Goal: Information Seeking & Learning: Learn about a topic

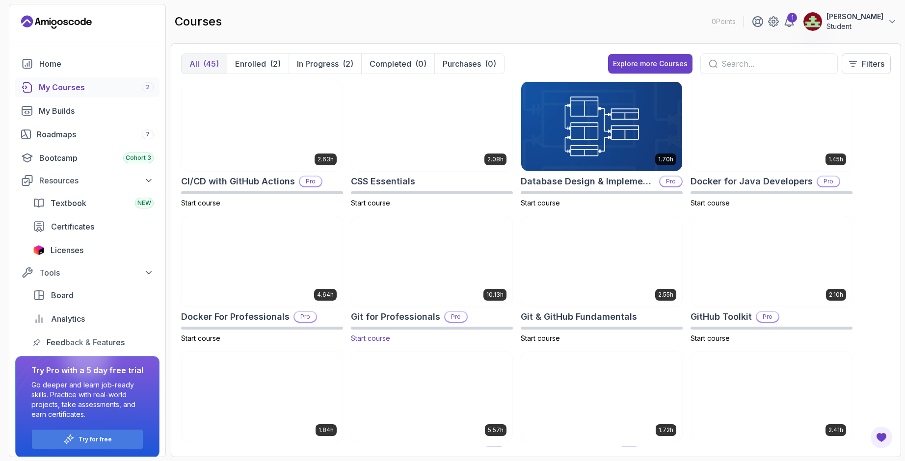
scroll to position [344, 0]
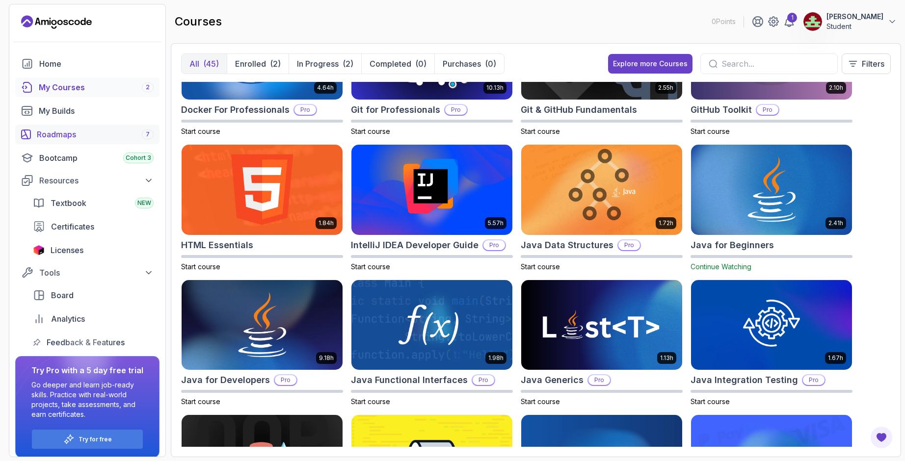
click at [65, 131] on div "Roadmaps 7" at bounding box center [95, 135] width 117 height 12
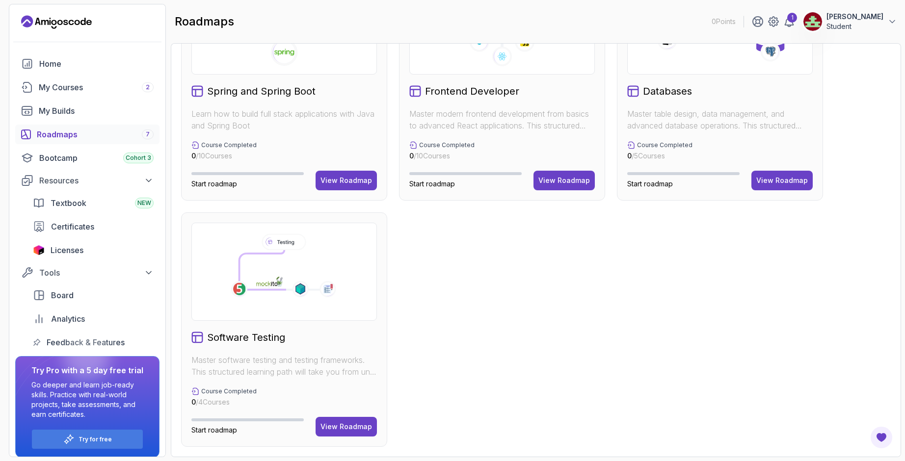
scroll to position [39, 0]
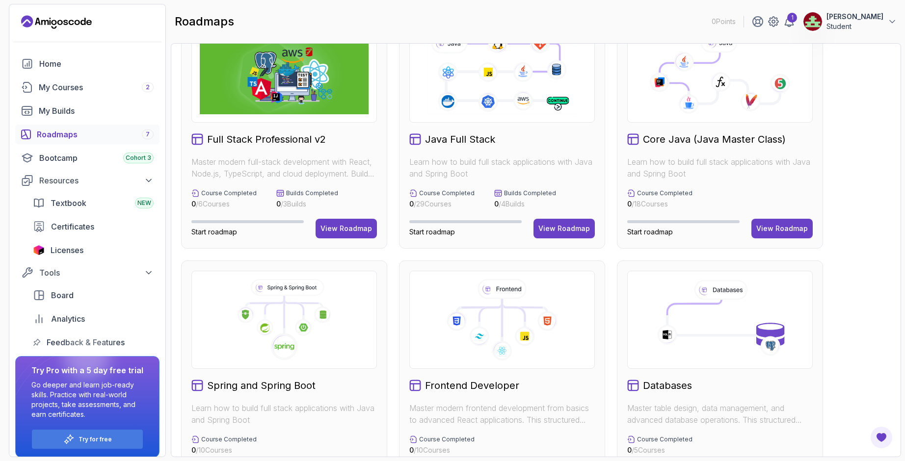
click at [277, 97] on img at bounding box center [284, 73] width 169 height 81
click at [344, 231] on div "View Roadmap" at bounding box center [347, 229] width 52 height 10
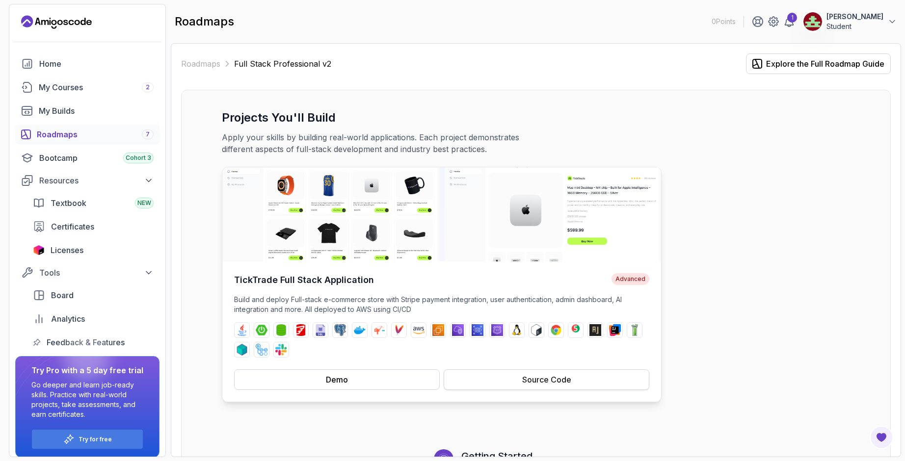
click at [512, 379] on button "Source Code" at bounding box center [547, 380] width 206 height 21
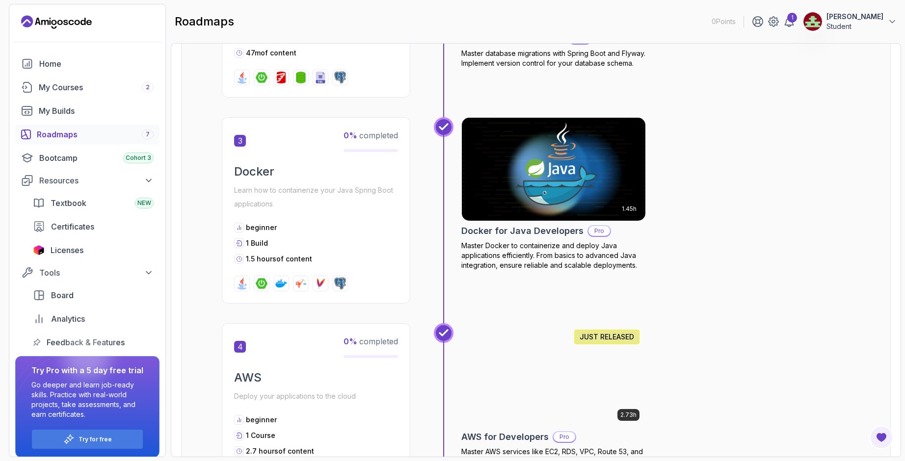
scroll to position [884, 0]
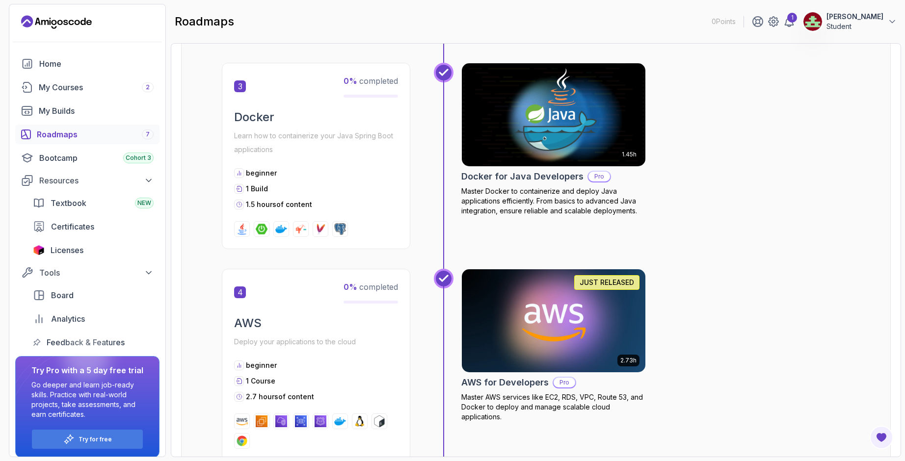
click at [88, 137] on div "Roadmaps 7" at bounding box center [95, 135] width 117 height 12
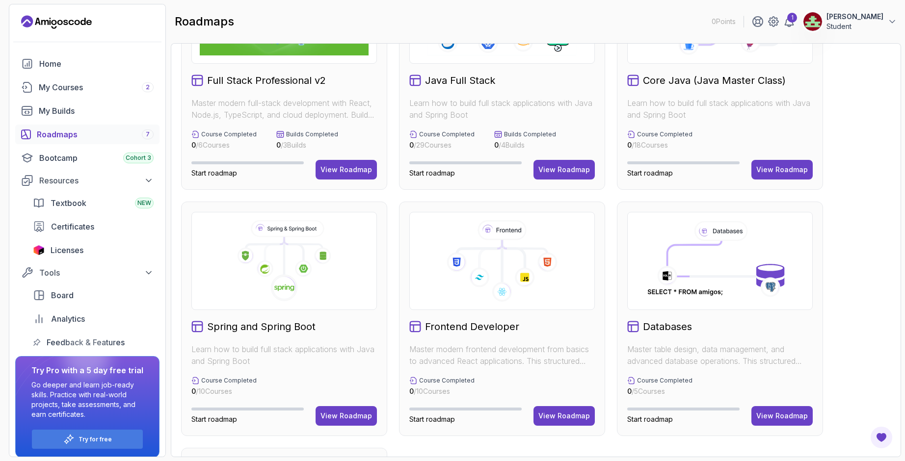
scroll to position [49, 0]
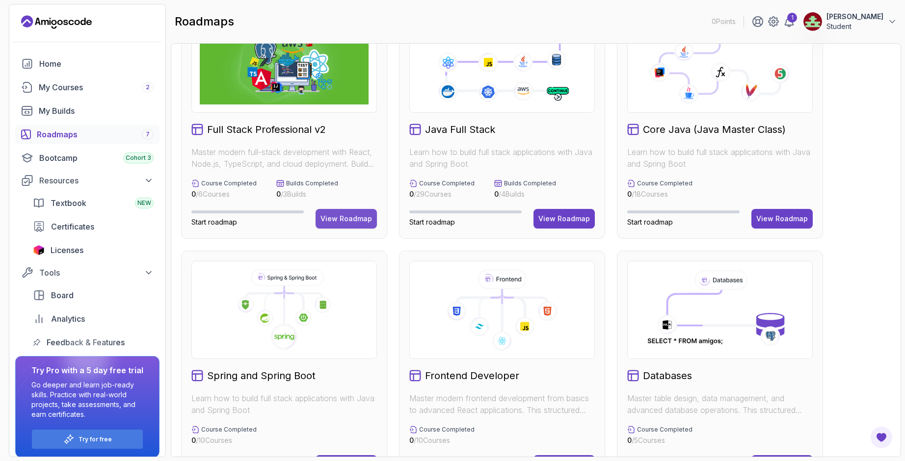
click at [349, 224] on button "View Roadmap" at bounding box center [346, 219] width 61 height 20
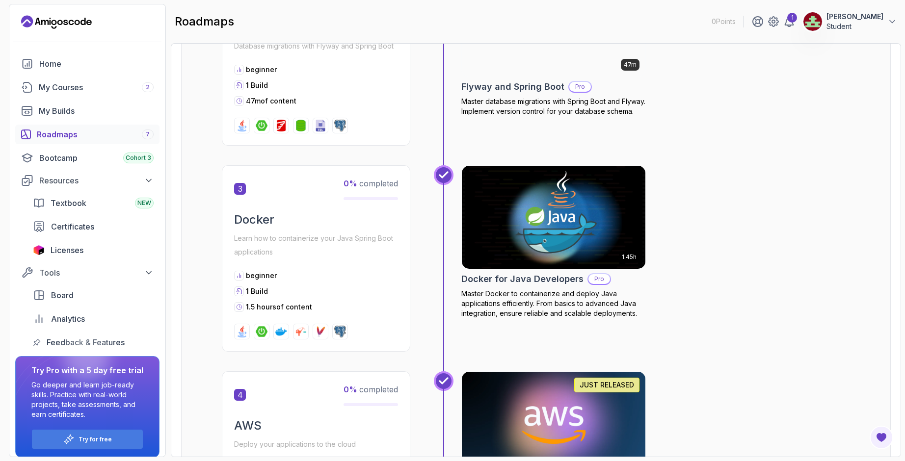
scroll to position [591, 0]
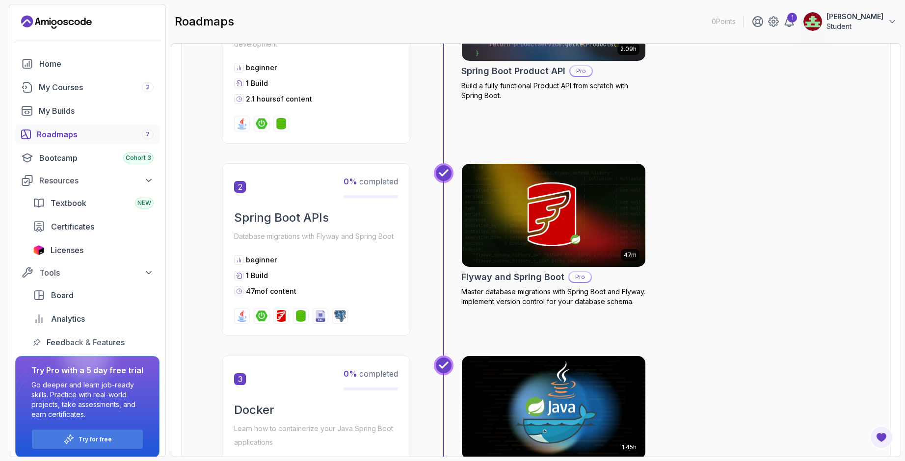
click at [97, 137] on div "Roadmaps 7" at bounding box center [95, 135] width 117 height 12
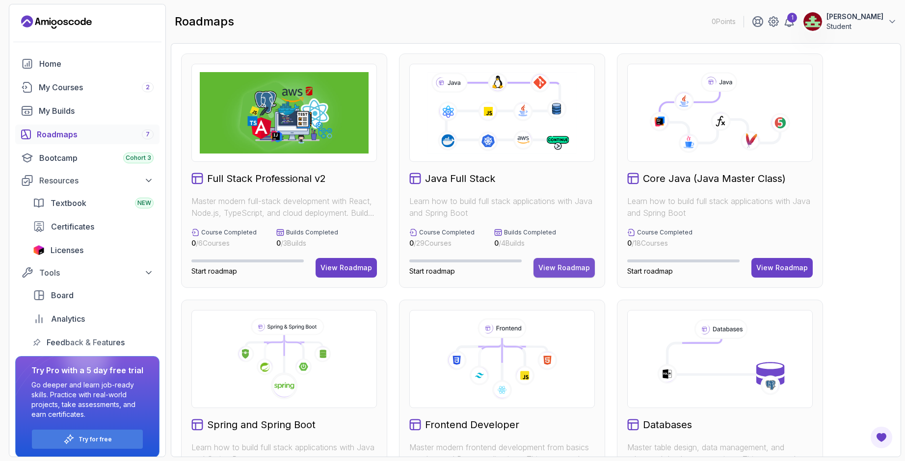
click at [568, 268] on div "View Roadmap" at bounding box center [565, 268] width 52 height 10
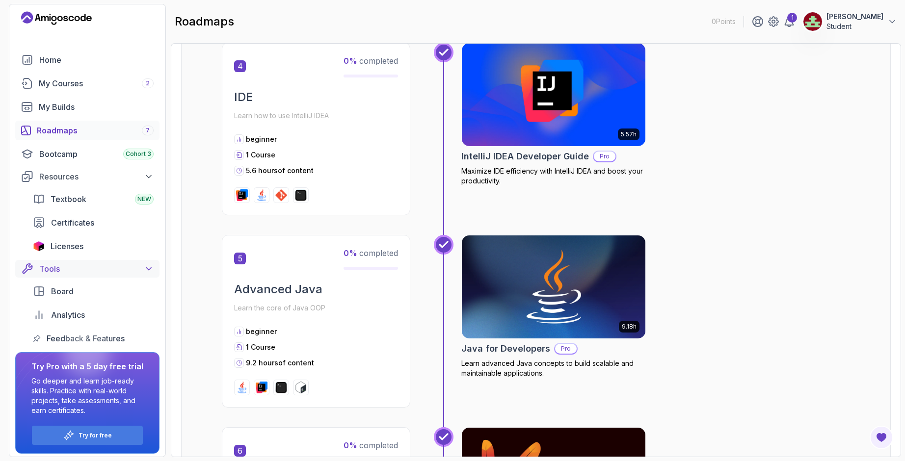
scroll to position [7, 0]
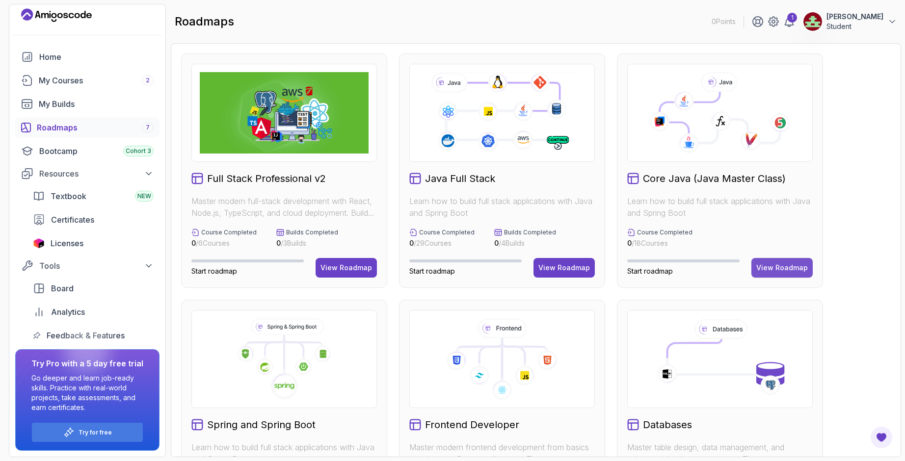
click at [777, 264] on div "View Roadmap" at bounding box center [783, 268] width 52 height 10
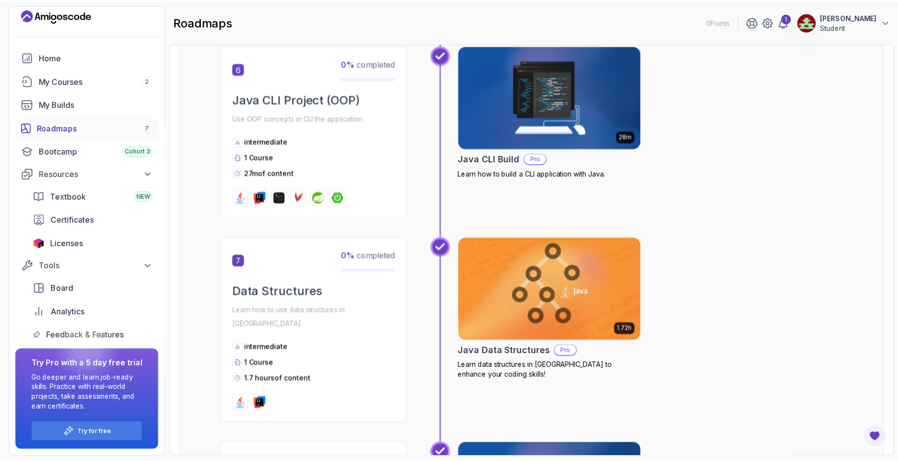
scroll to position [1375, 0]
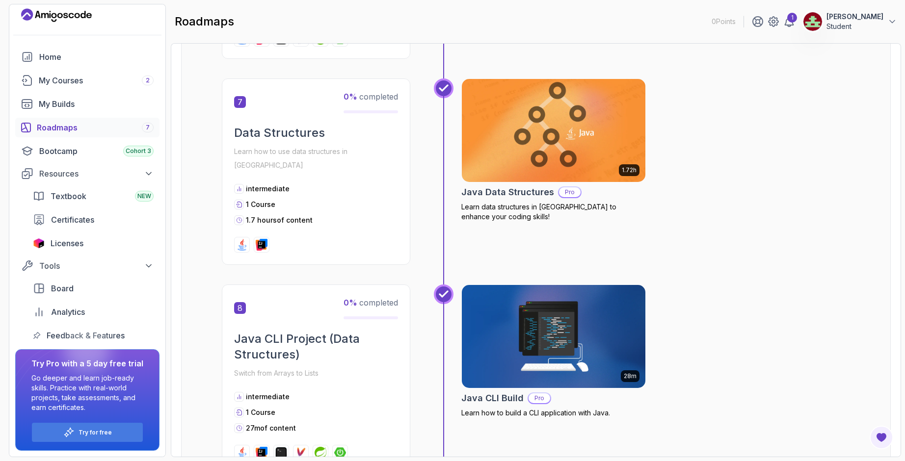
click at [534, 150] on img at bounding box center [554, 131] width 193 height 108
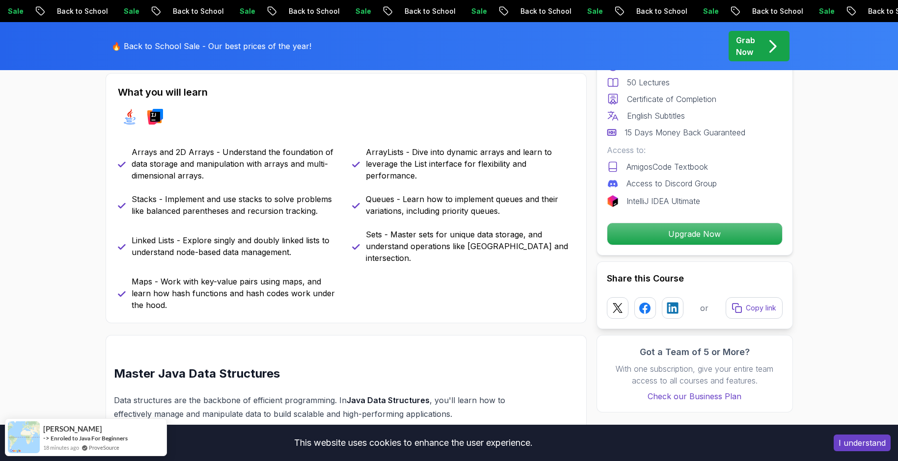
scroll to position [442, 0]
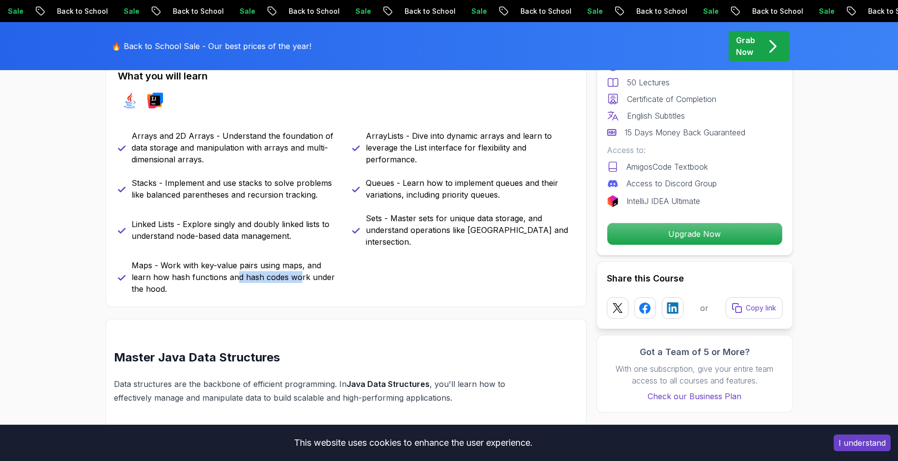
drag, startPoint x: 216, startPoint y: 263, endPoint x: 300, endPoint y: 267, distance: 84.0
click at [280, 263] on p "Maps - Work with key-value pairs using maps, and learn how hash functions and h…" at bounding box center [236, 277] width 209 height 35
click at [314, 271] on p "Maps - Work with key-value pairs using maps, and learn how hash functions and h…" at bounding box center [236, 277] width 209 height 35
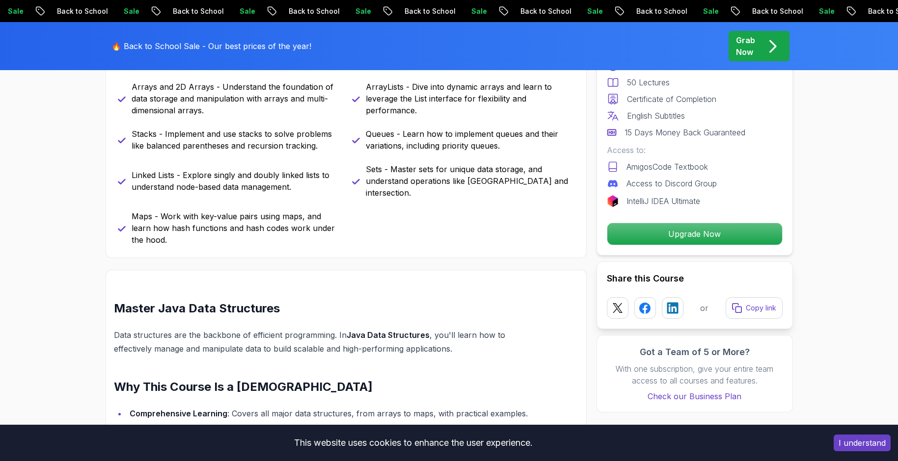
scroll to position [736, 0]
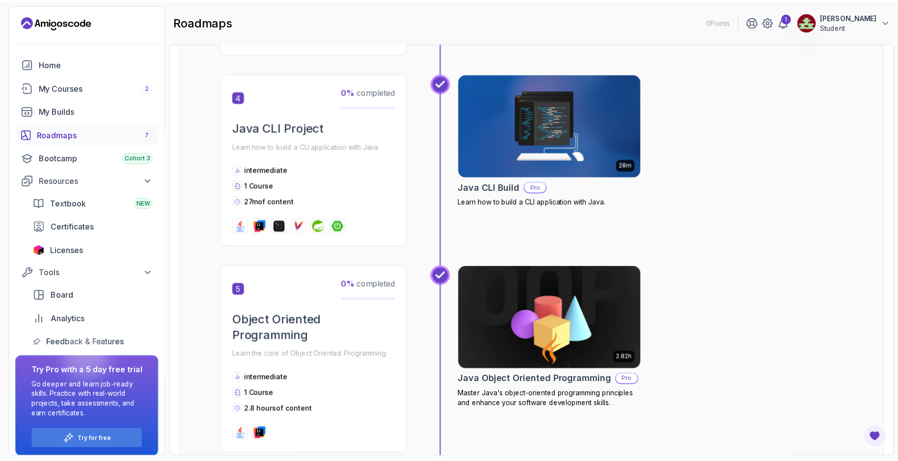
scroll to position [785, 0]
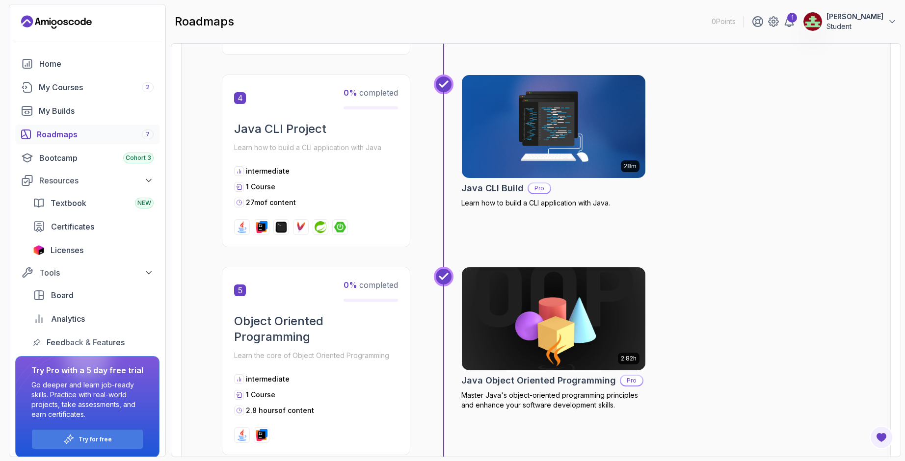
click at [534, 306] on img at bounding box center [554, 319] width 193 height 108
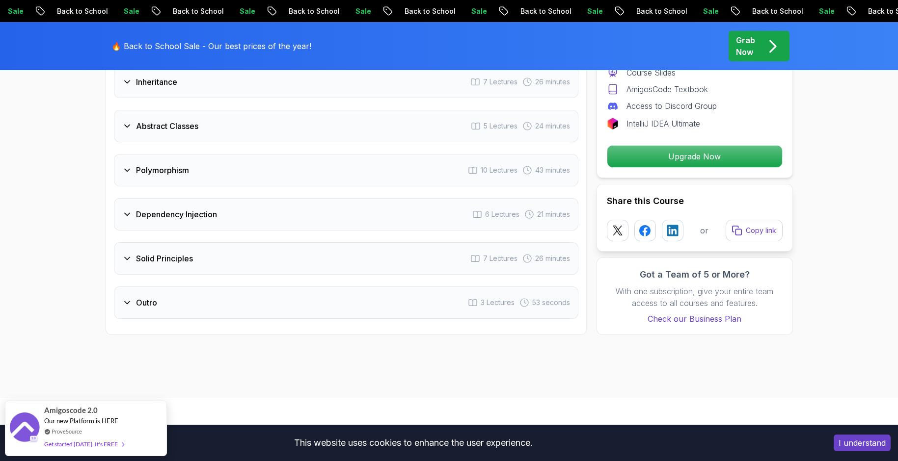
scroll to position [1473, 0]
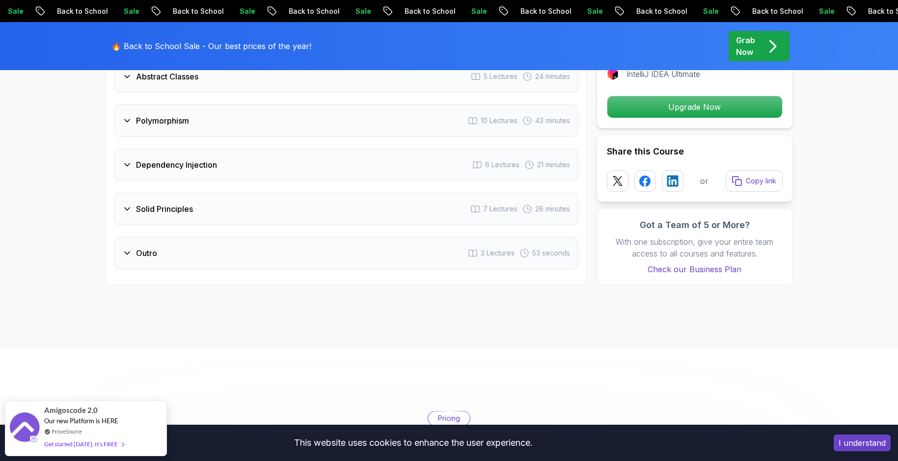
click at [201, 241] on div "Outro 3 Lectures 53 seconds" at bounding box center [346, 253] width 464 height 32
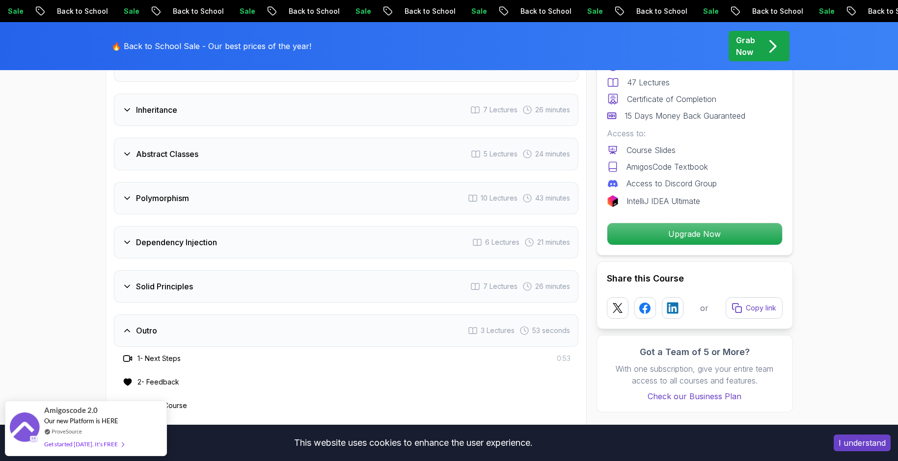
scroll to position [1377, 0]
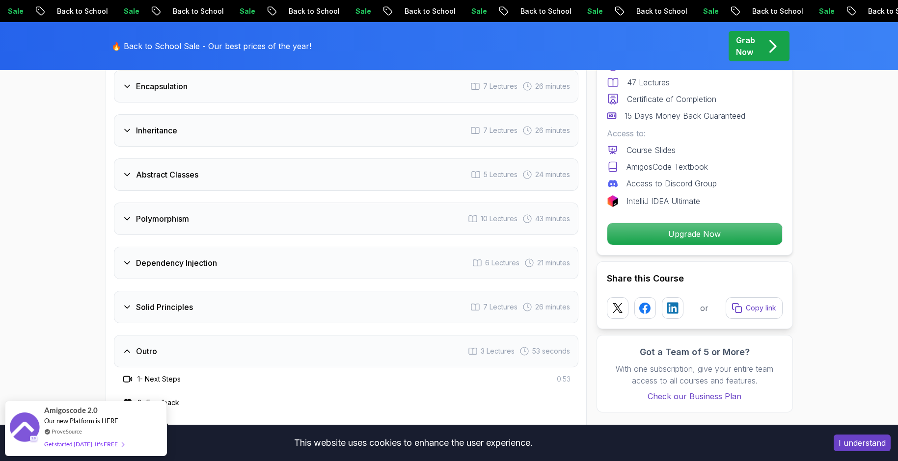
click at [201, 247] on div "Dependency Injection 6 Lectures 21 minutes" at bounding box center [346, 263] width 464 height 32
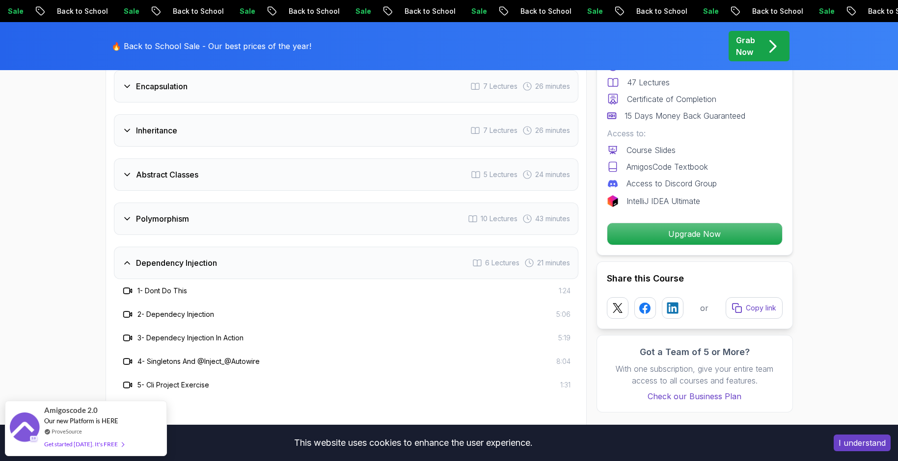
click at [206, 257] on h3 "Dependency Injection" at bounding box center [176, 263] width 81 height 12
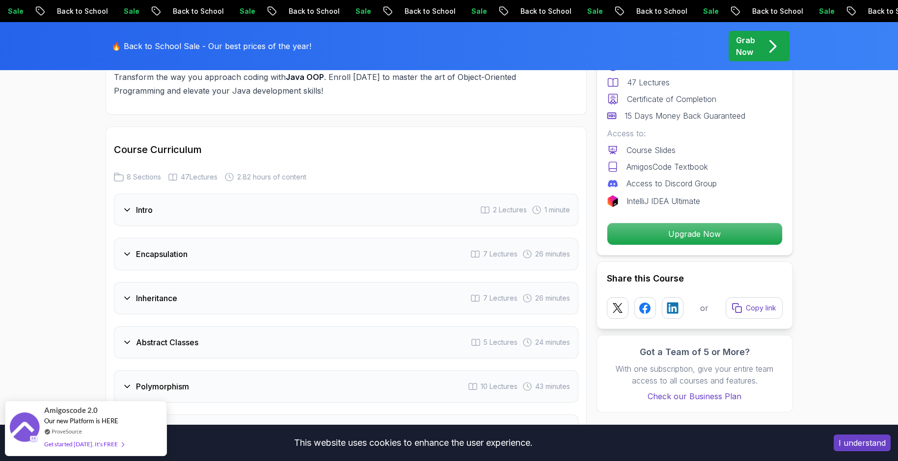
scroll to position [1180, 0]
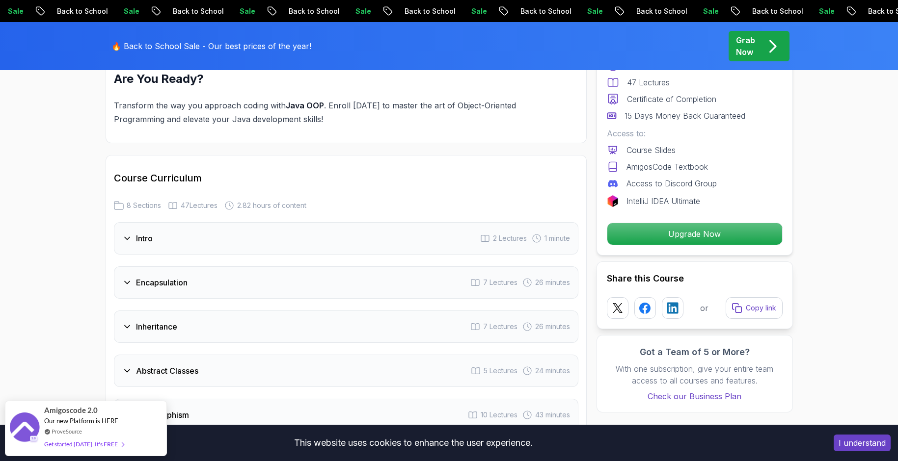
click at [200, 311] on div "Inheritance 7 Lectures 26 minutes" at bounding box center [346, 327] width 464 height 32
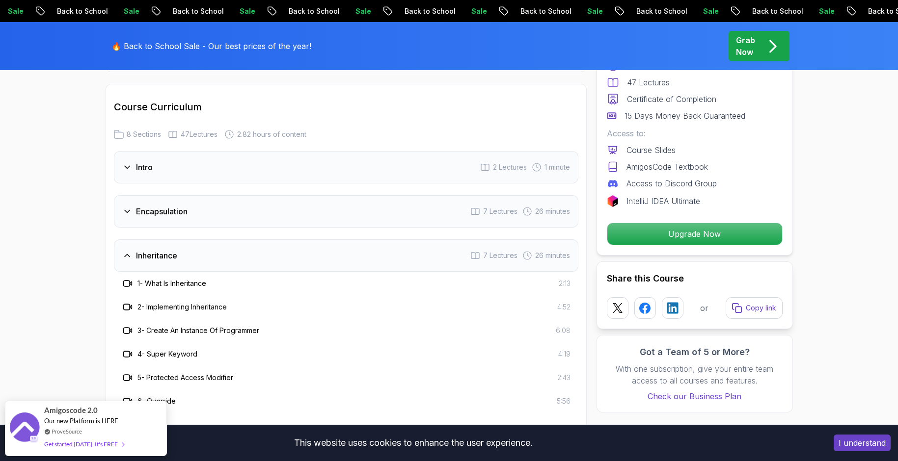
scroll to position [1278, 0]
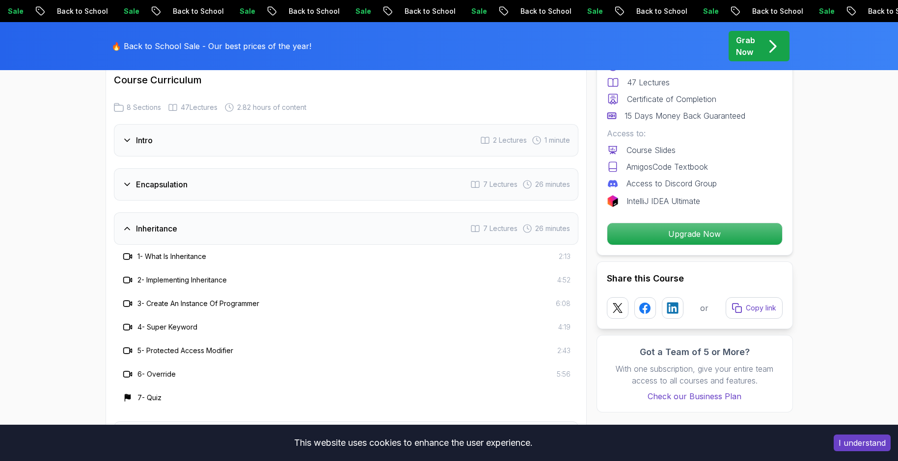
click at [203, 213] on div "Inheritance 7 Lectures 26 minutes" at bounding box center [346, 229] width 464 height 32
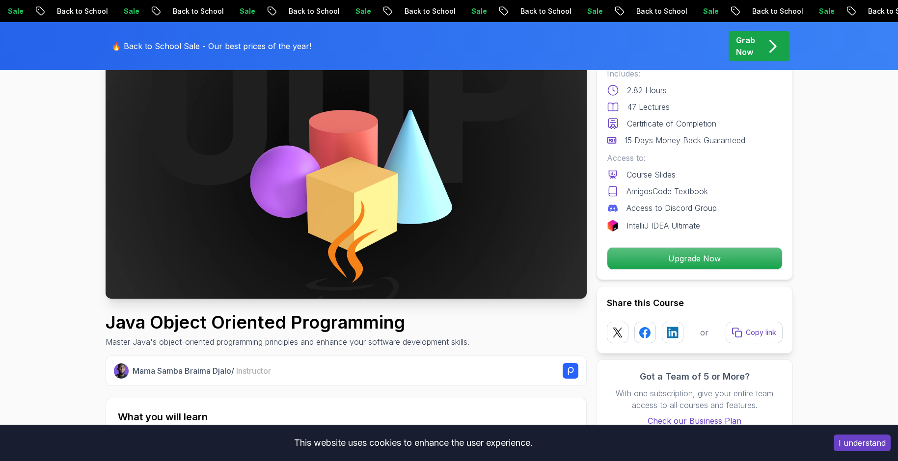
scroll to position [100, 0]
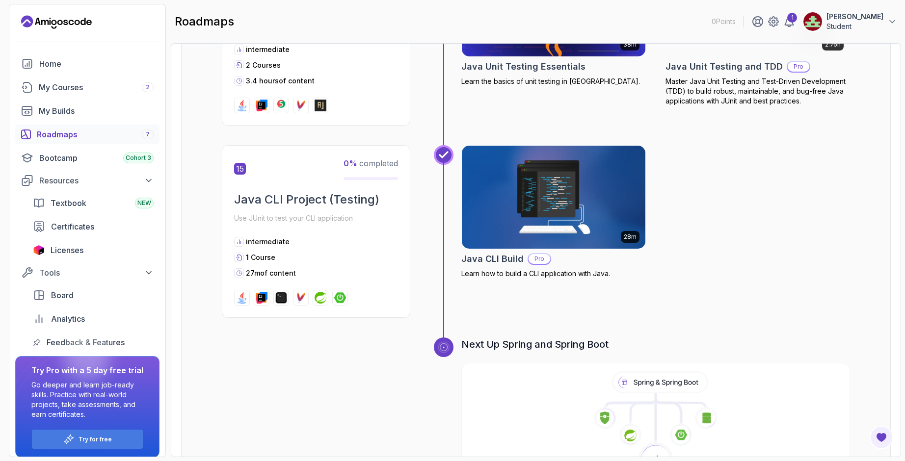
scroll to position [3106, 0]
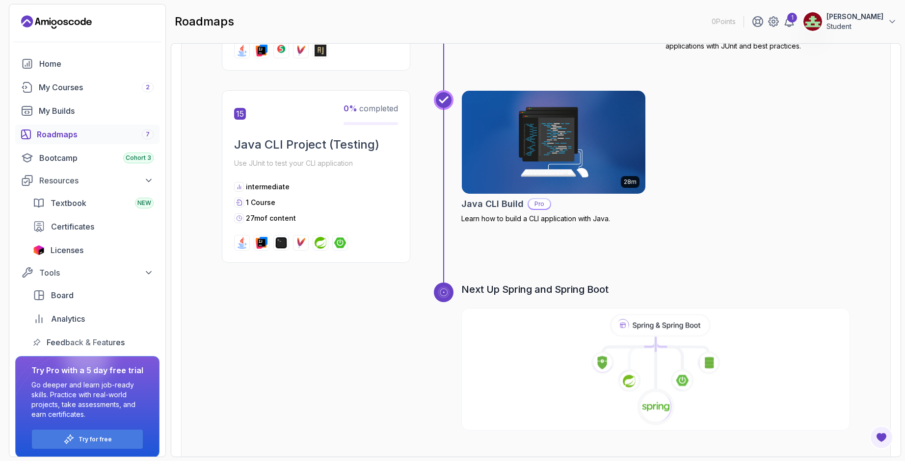
click at [590, 314] on icon at bounding box center [655, 370] width 391 height 112
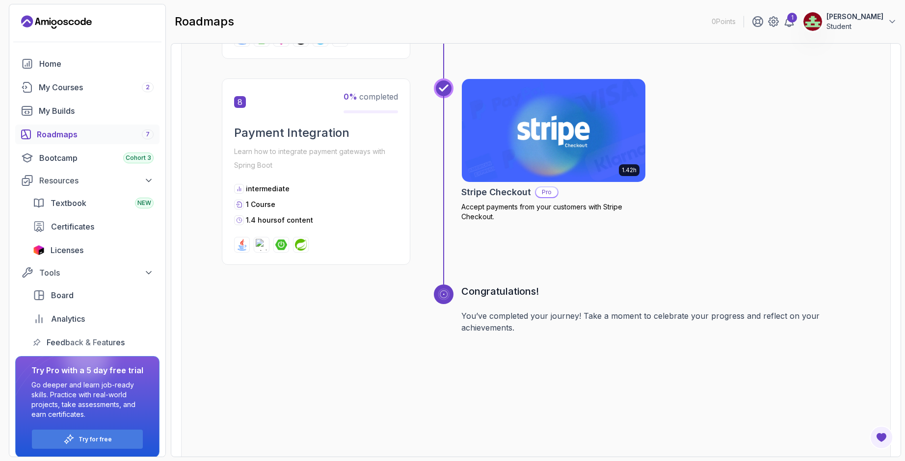
scroll to position [1659, 0]
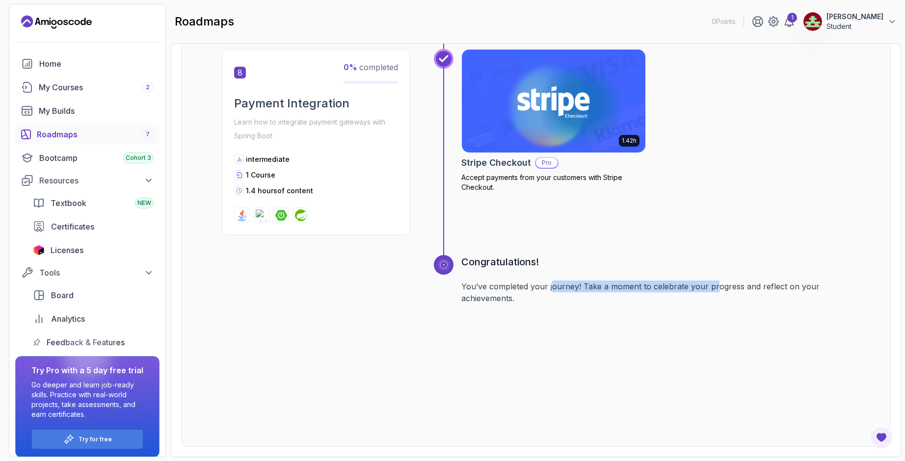
drag, startPoint x: 561, startPoint y: 284, endPoint x: 715, endPoint y: 289, distance: 153.7
click at [715, 289] on p "You’ve completed your journey! Take a moment to celebrate your progress and ref…" at bounding box center [655, 293] width 389 height 24
click at [649, 313] on div "Congratulations! You’ve completed your journey! Take a moment to celebrate your…" at bounding box center [655, 341] width 389 height 172
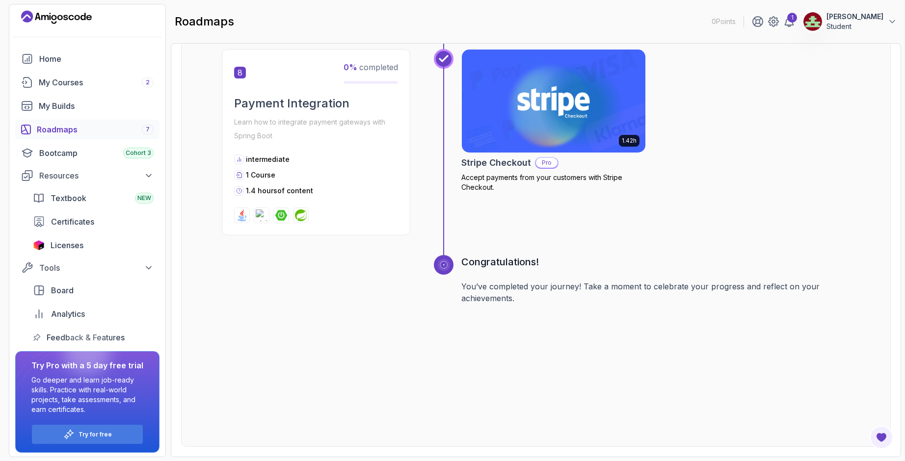
scroll to position [7, 0]
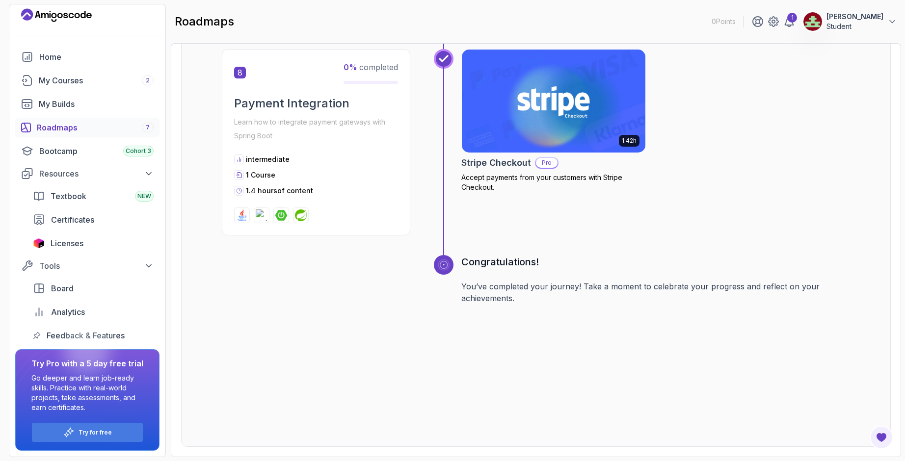
click at [89, 131] on div "Roadmaps 7" at bounding box center [95, 128] width 117 height 12
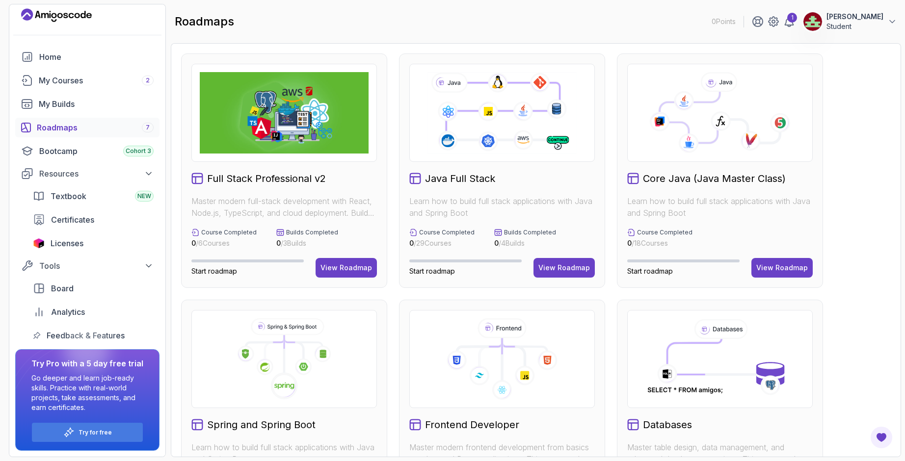
click at [522, 140] on icon at bounding box center [502, 113] width 152 height 84
click at [560, 272] on div "View Roadmap" at bounding box center [565, 268] width 52 height 10
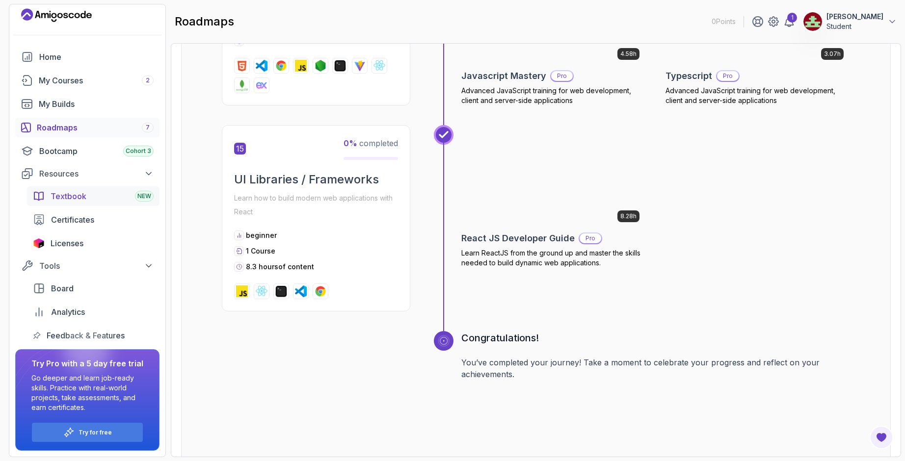
scroll to position [3738, 0]
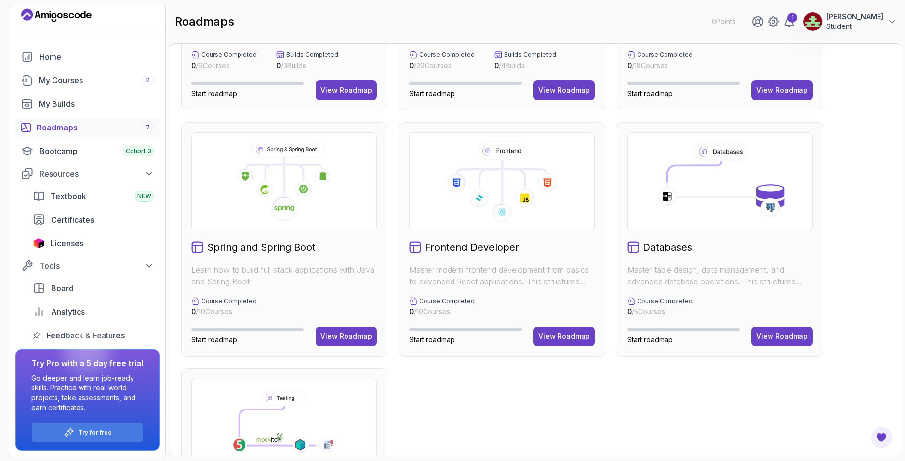
scroll to position [137, 0]
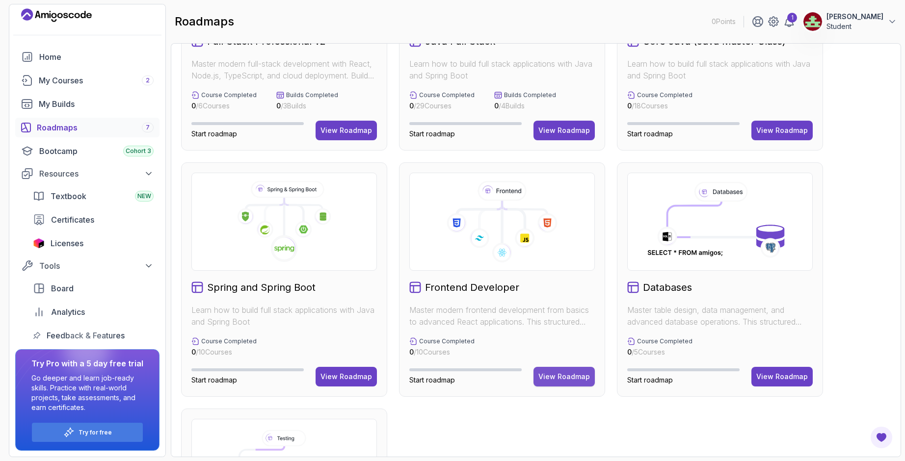
click at [570, 380] on div "View Roadmap" at bounding box center [565, 377] width 52 height 10
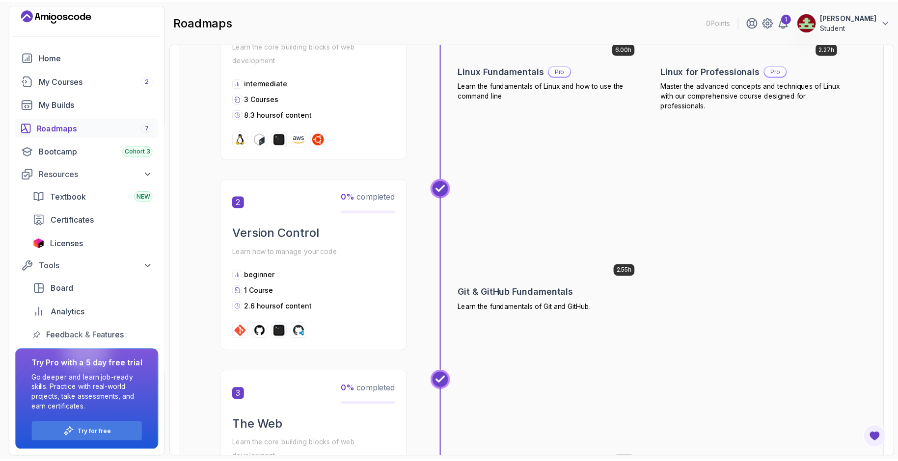
scroll to position [300, 0]
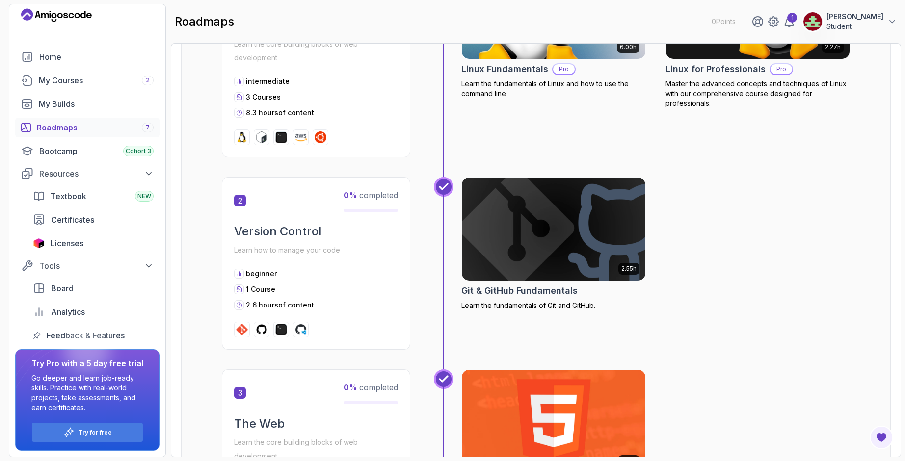
click at [539, 389] on img at bounding box center [554, 422] width 193 height 108
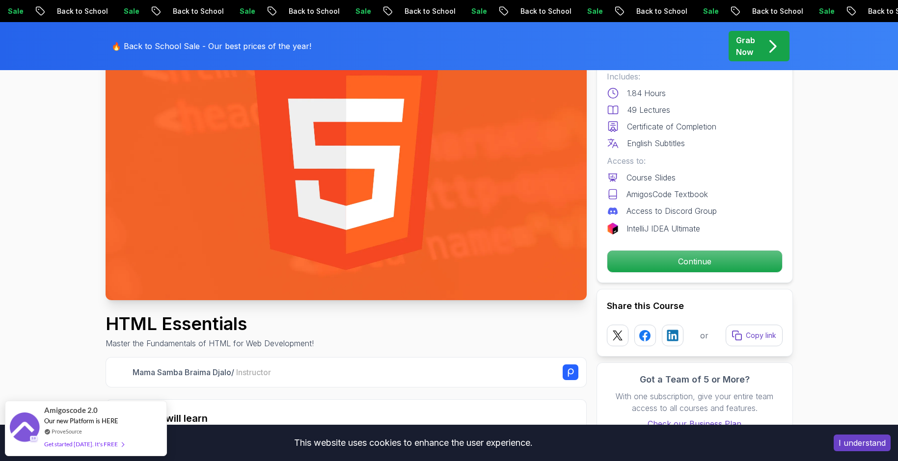
scroll to position [98, 0]
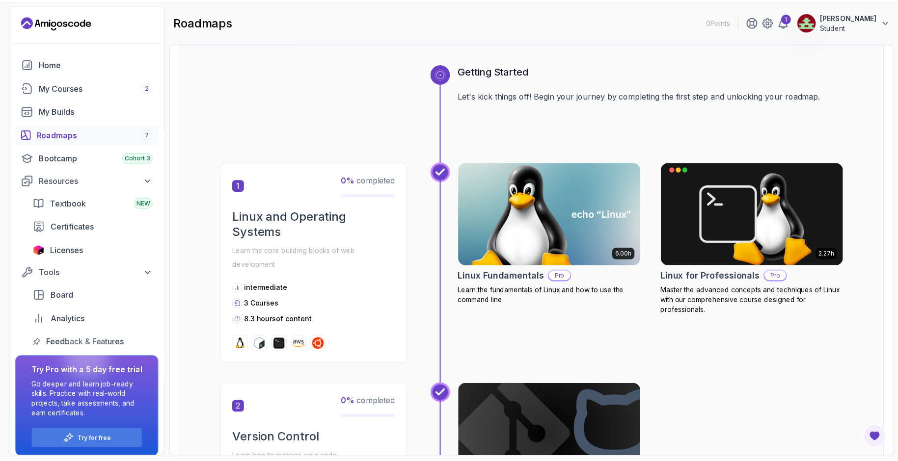
scroll to position [98, 0]
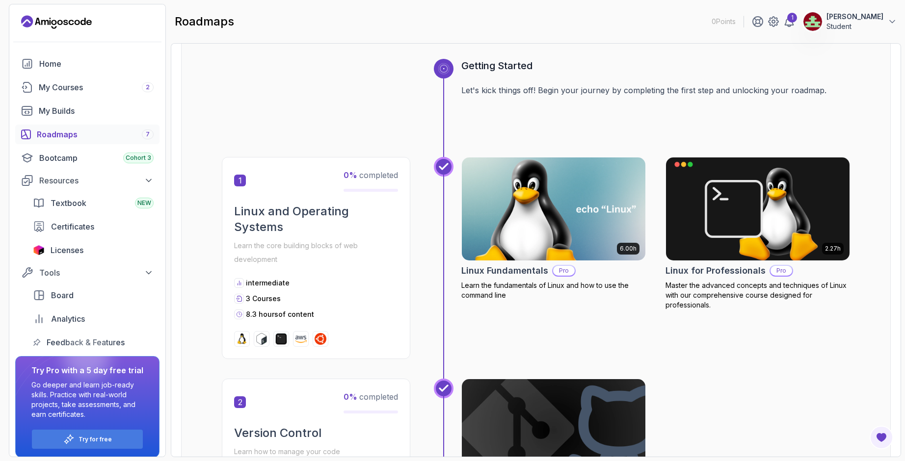
click at [578, 214] on img at bounding box center [554, 209] width 193 height 108
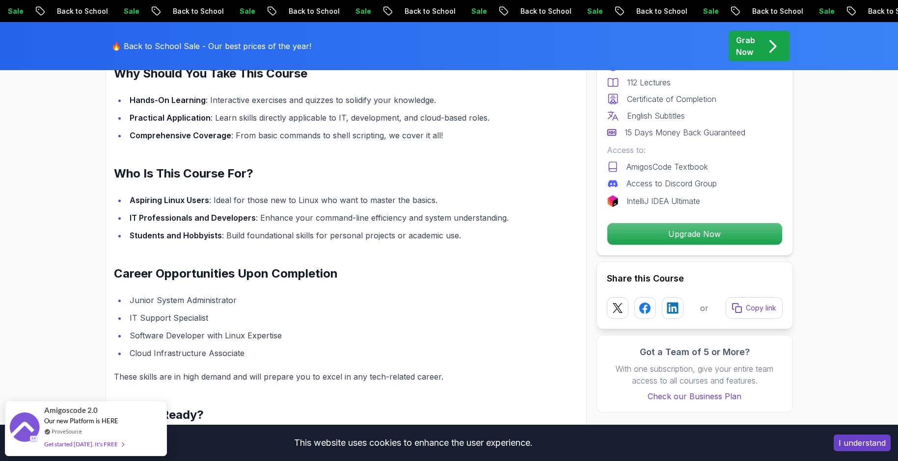
scroll to position [933, 0]
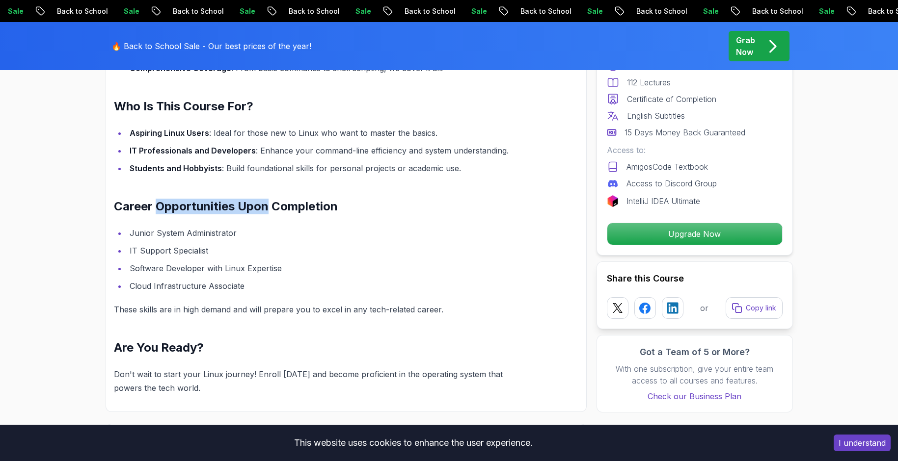
drag, startPoint x: 159, startPoint y: 209, endPoint x: 270, endPoint y: 205, distance: 111.0
click at [270, 205] on h2 "Career Opportunities Upon Completion" at bounding box center [323, 207] width 418 height 16
click at [311, 231] on li "Junior System Administrator" at bounding box center [329, 233] width 405 height 14
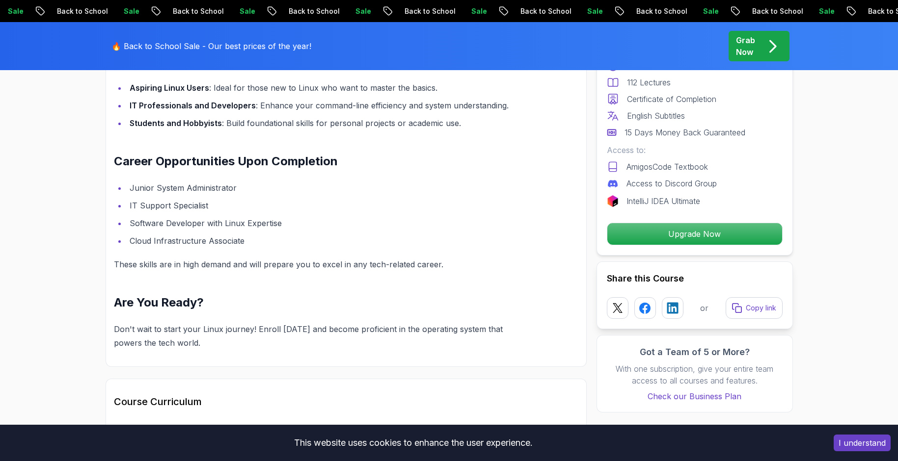
scroll to position [982, 0]
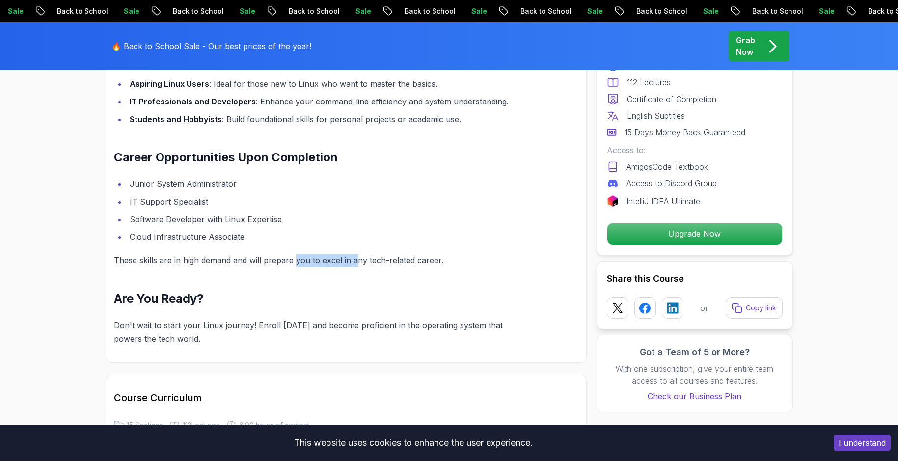
drag, startPoint x: 299, startPoint y: 261, endPoint x: 353, endPoint y: 261, distance: 53.5
click at [353, 261] on p "These skills are in high demand and will prepare you to excel in any tech-relat…" at bounding box center [323, 261] width 418 height 14
click at [339, 280] on div "Linux Fundamentals: Your Gateway to Command Line Mastery Are you ready to unloc…" at bounding box center [323, 101] width 418 height 489
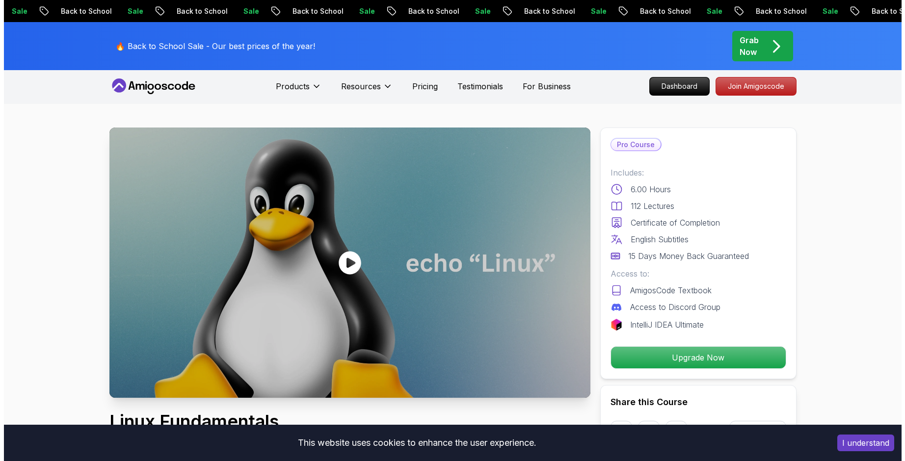
scroll to position [0, 0]
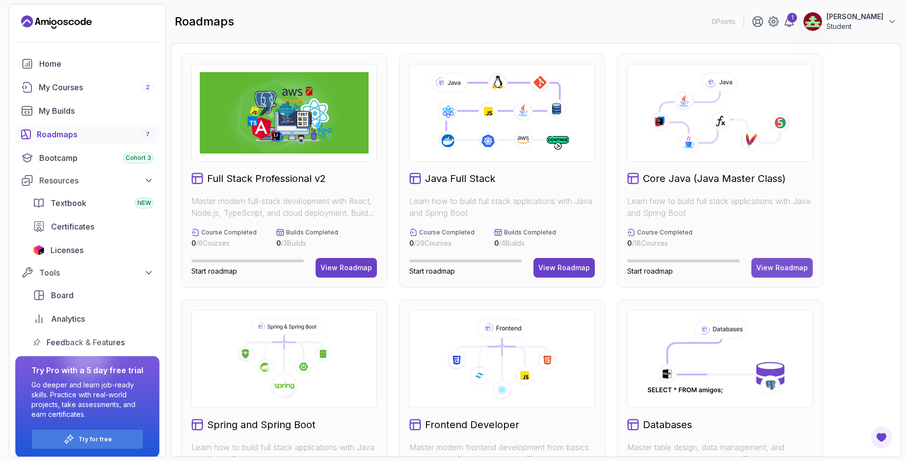
click at [779, 269] on div "View Roadmap" at bounding box center [783, 268] width 52 height 10
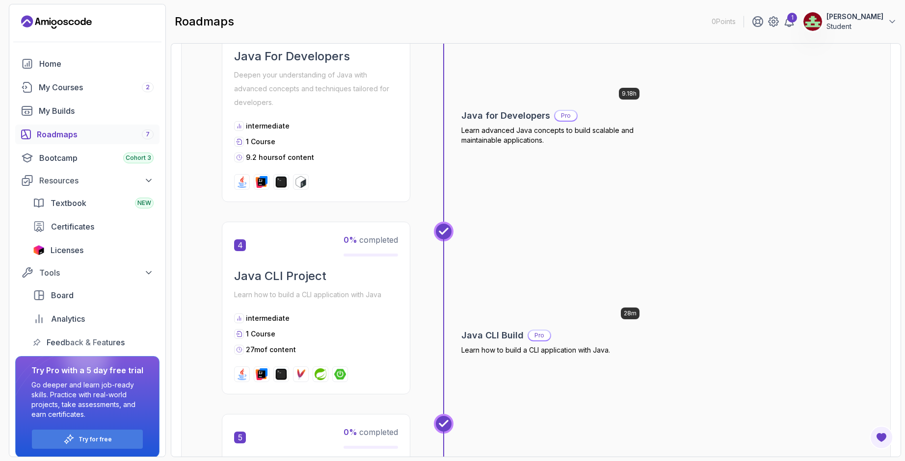
scroll to position [1031, 0]
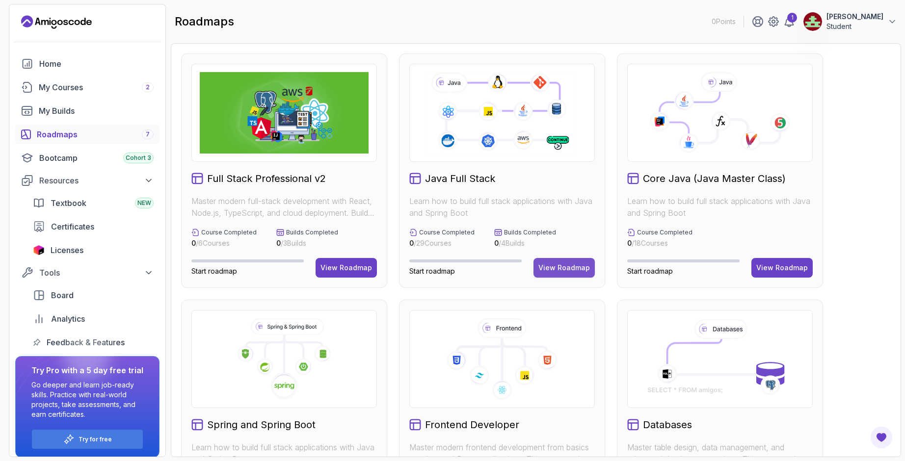
click at [563, 266] on div "View Roadmap" at bounding box center [565, 268] width 52 height 10
